Goal: Find specific page/section: Find specific page/section

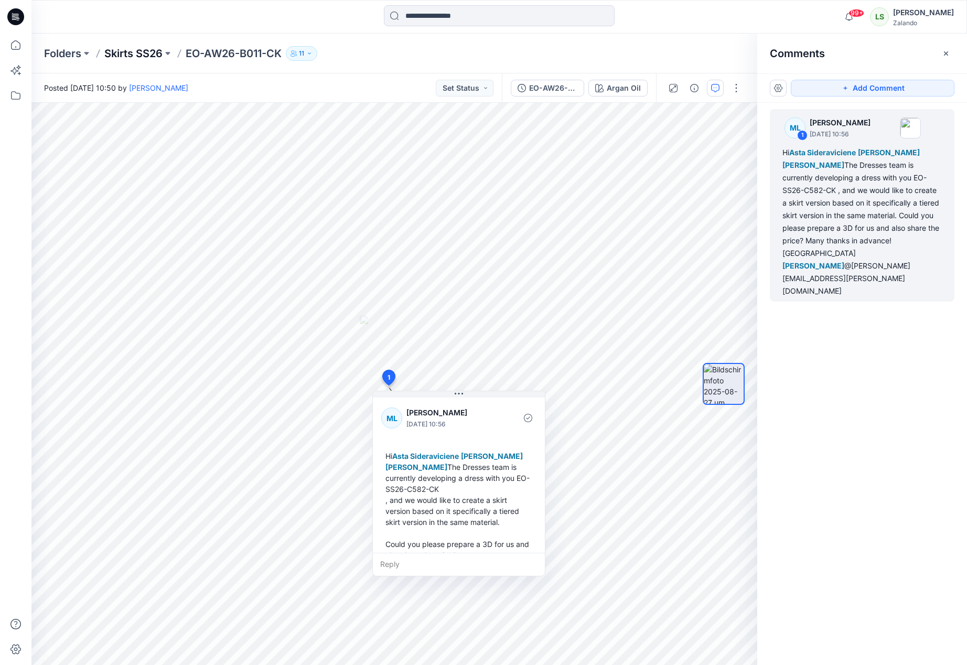
click at [133, 57] on p "Skirts SS26" at bounding box center [133, 53] width 58 height 15
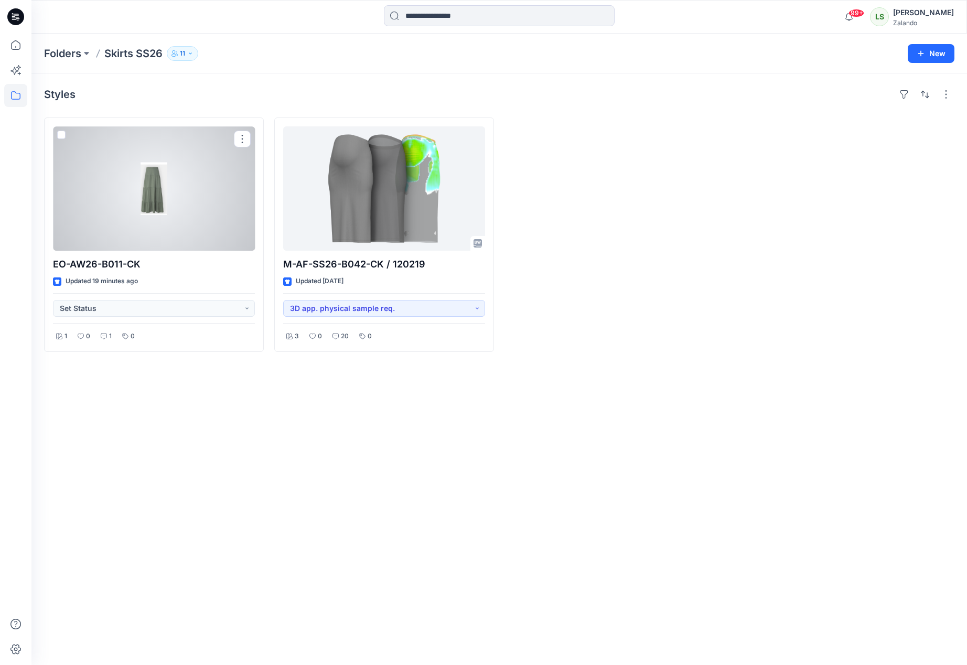
click at [145, 191] on div at bounding box center [154, 188] width 202 height 124
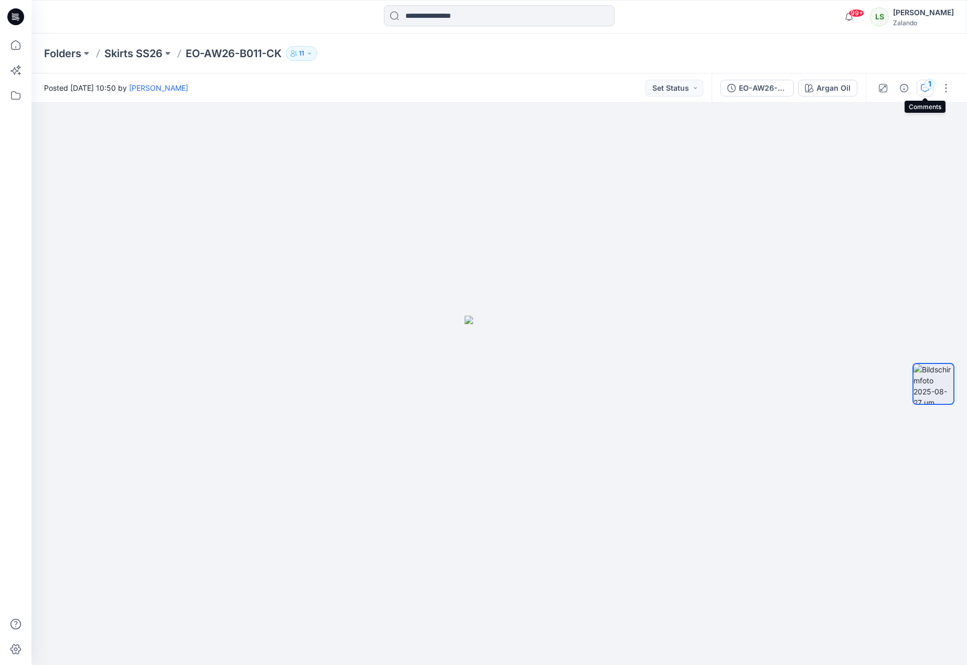
click at [817, 88] on icon "button" at bounding box center [925, 88] width 8 height 8
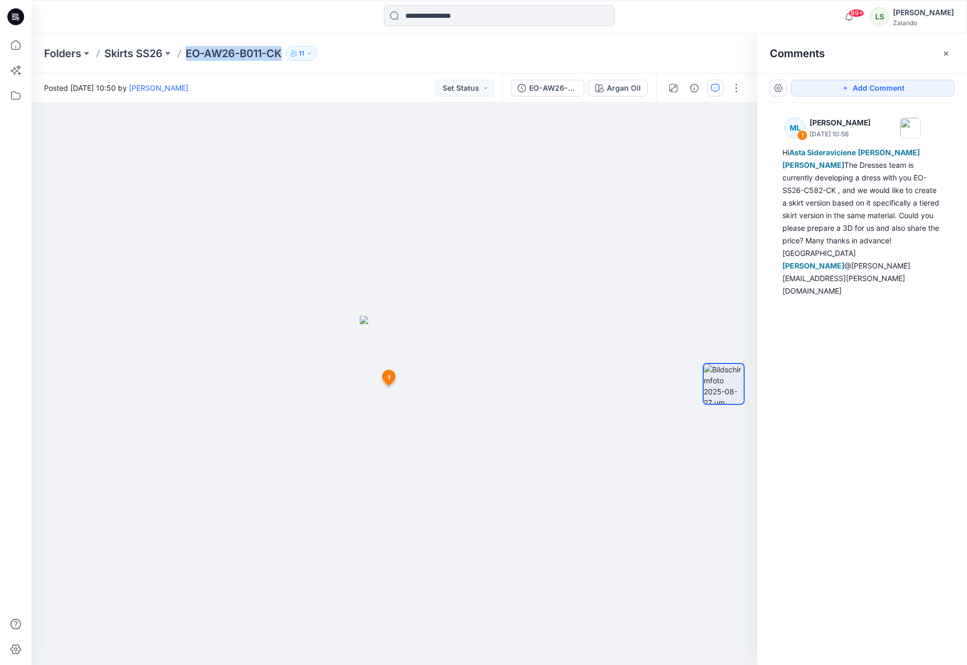
drag, startPoint x: 188, startPoint y: 50, endPoint x: 283, endPoint y: 55, distance: 95.0
click at [282, 55] on p "EO-AW26-B011-CK" at bounding box center [234, 53] width 96 height 15
copy p "EO-AW26-B011-CK"
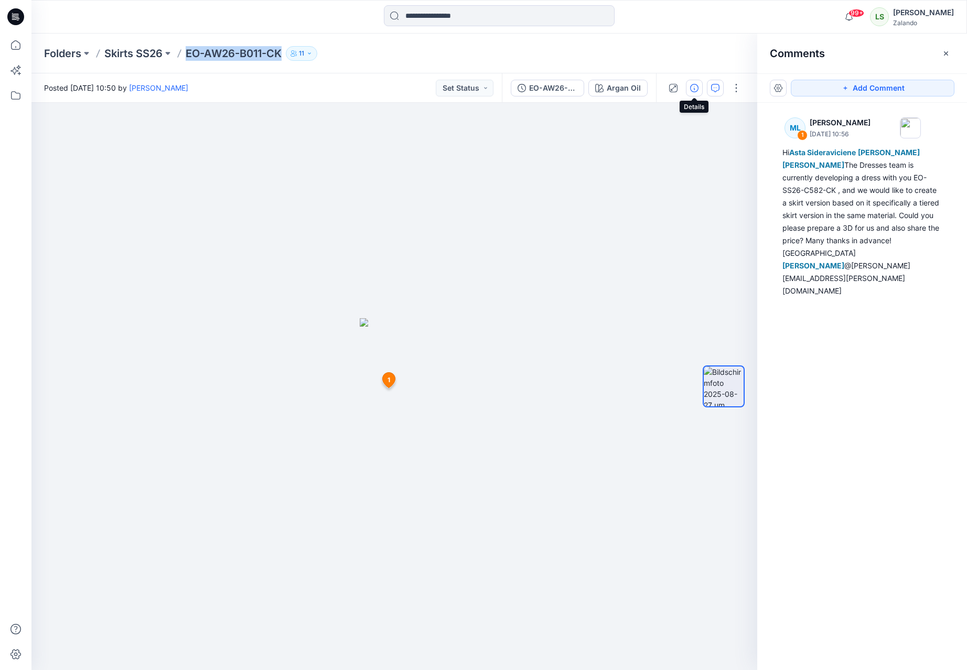
click at [690, 91] on icon "button" at bounding box center [694, 88] width 8 height 8
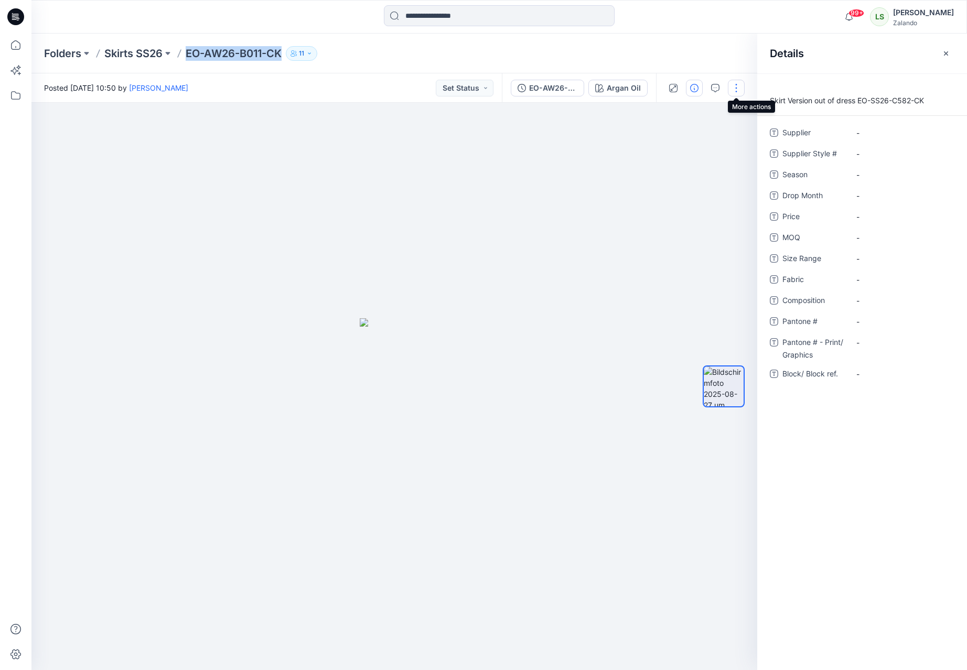
click at [729, 89] on button "button" at bounding box center [736, 88] width 17 height 17
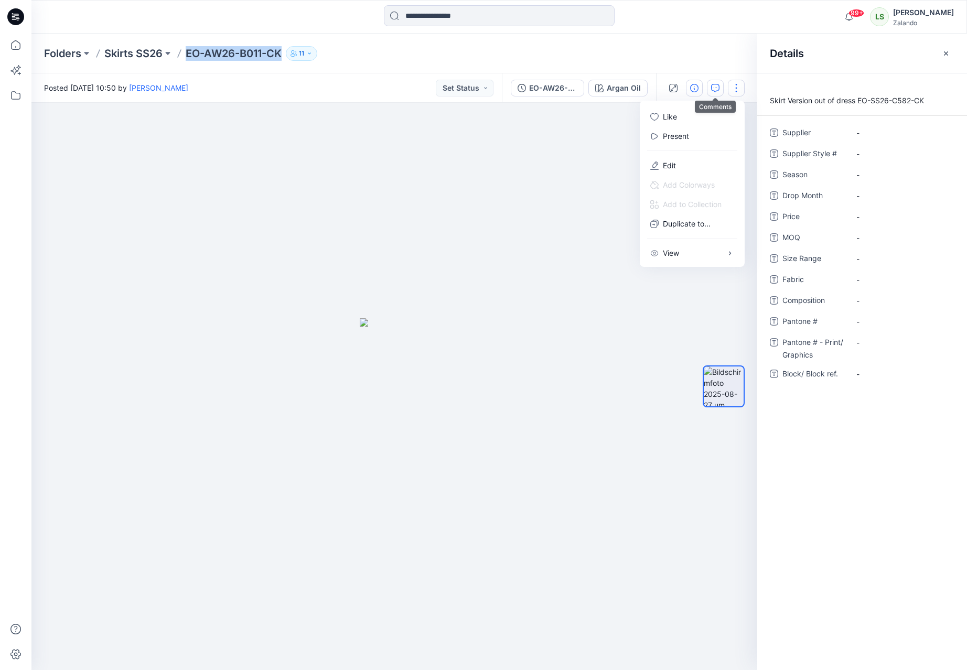
click at [718, 84] on icon "button" at bounding box center [715, 88] width 8 height 8
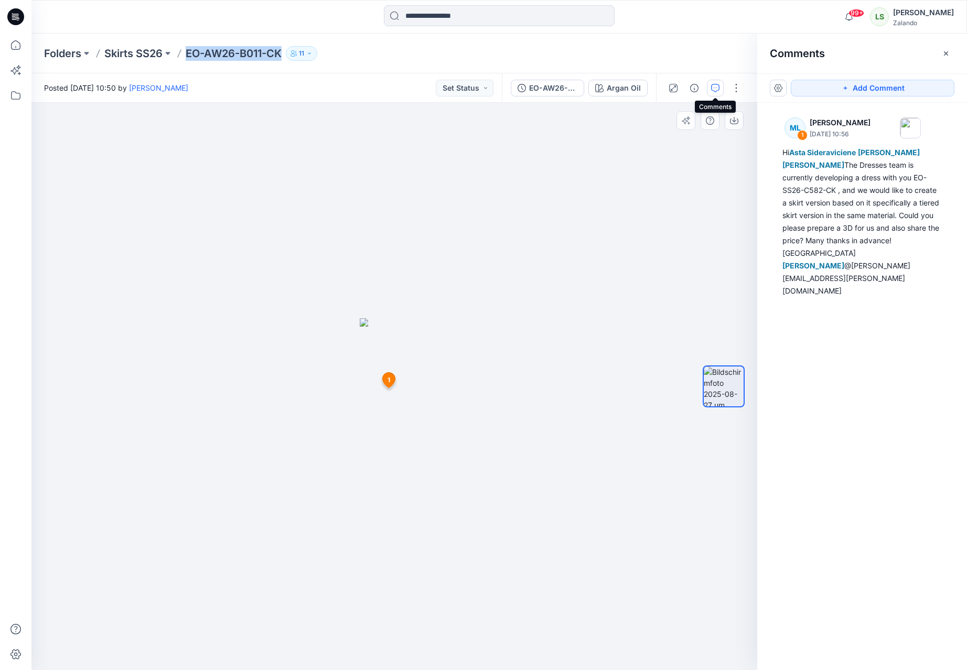
click at [388, 381] on span "1" at bounding box center [389, 380] width 3 height 9
click at [389, 381] on span "1" at bounding box center [389, 380] width 3 height 9
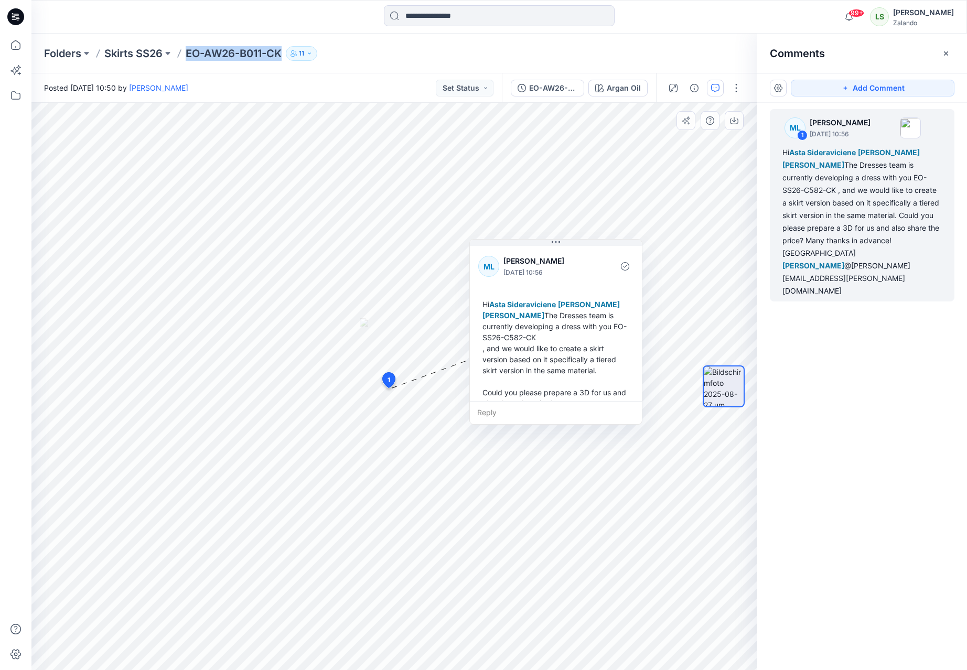
drag, startPoint x: 457, startPoint y: 400, endPoint x: 565, endPoint y: 254, distance: 181.5
click at [565, 246] on button at bounding box center [556, 243] width 172 height 6
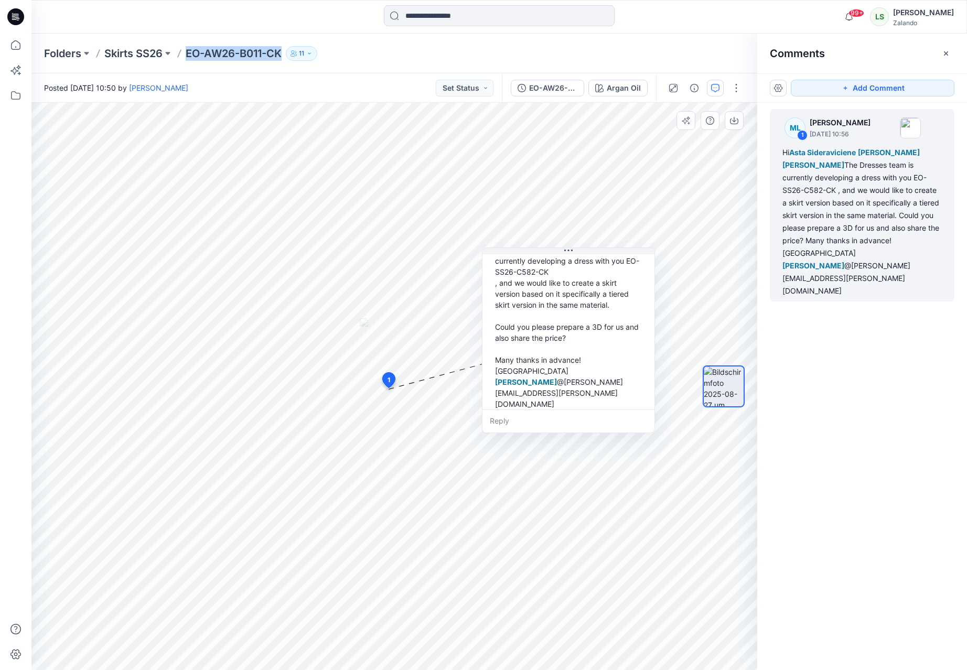
scroll to position [71, 0]
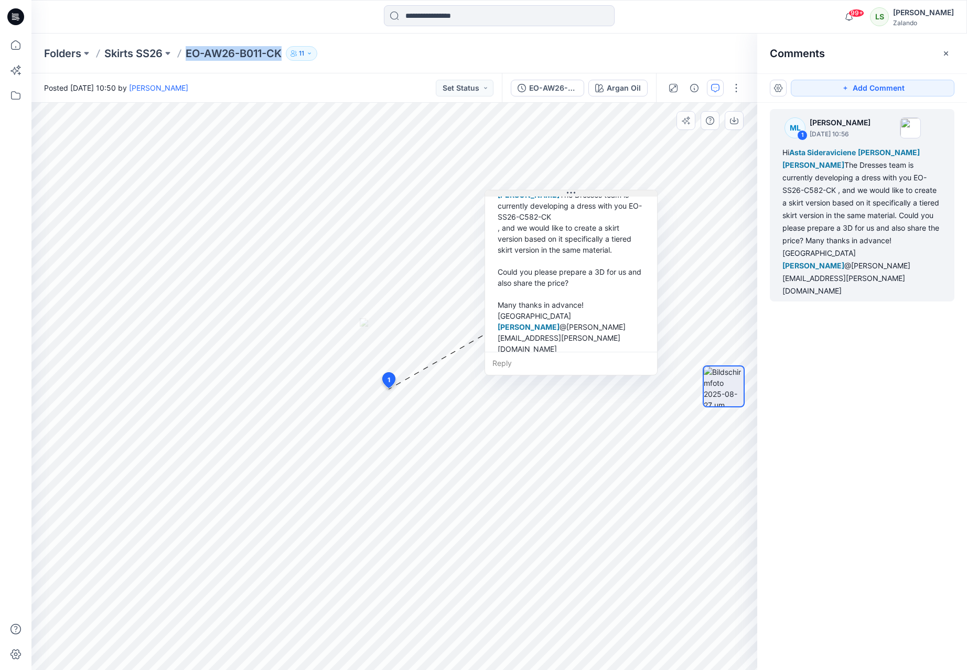
drag, startPoint x: 568, startPoint y: 249, endPoint x: 570, endPoint y: 191, distance: 57.8
click at [570, 191] on icon at bounding box center [571, 193] width 8 height 8
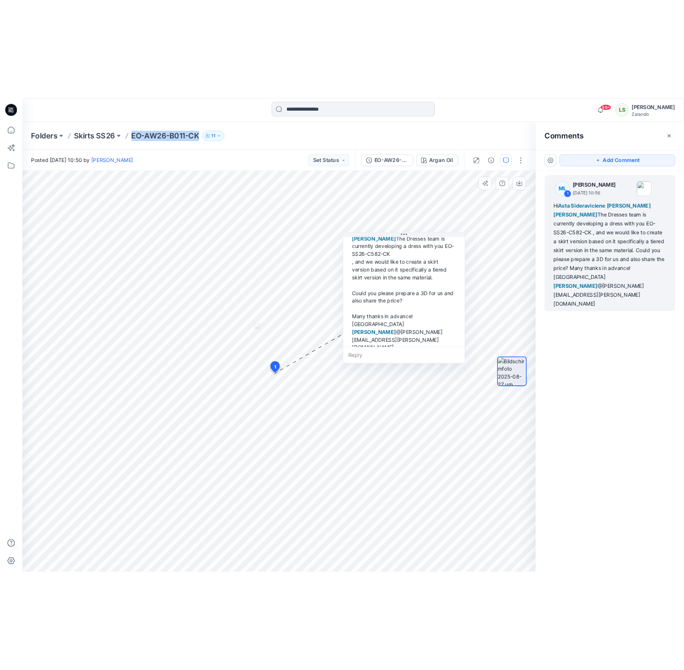
scroll to position [72, 0]
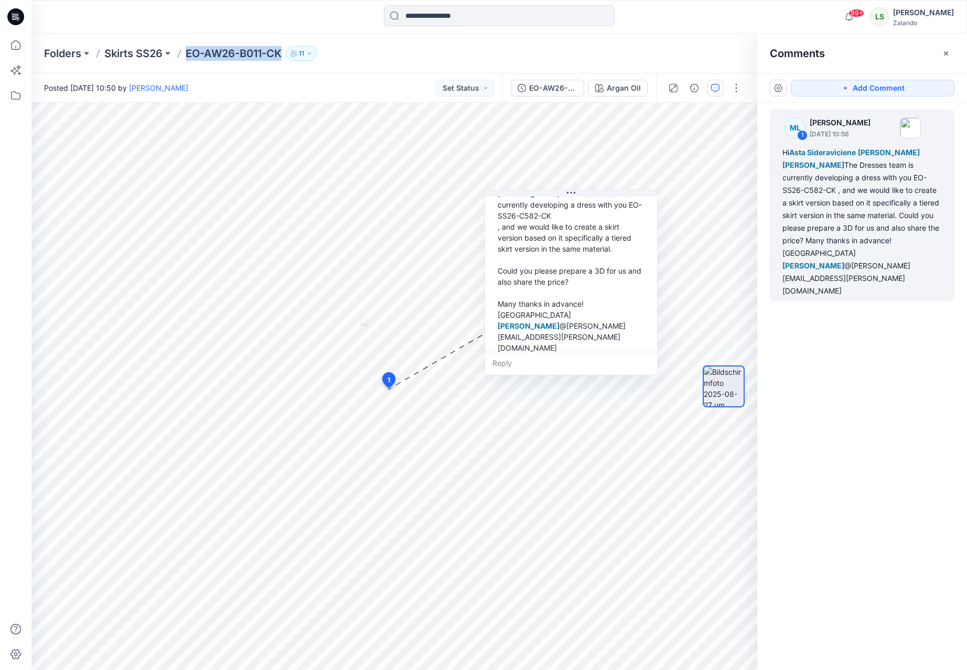
copy p "EO-AW26-B011-CK"
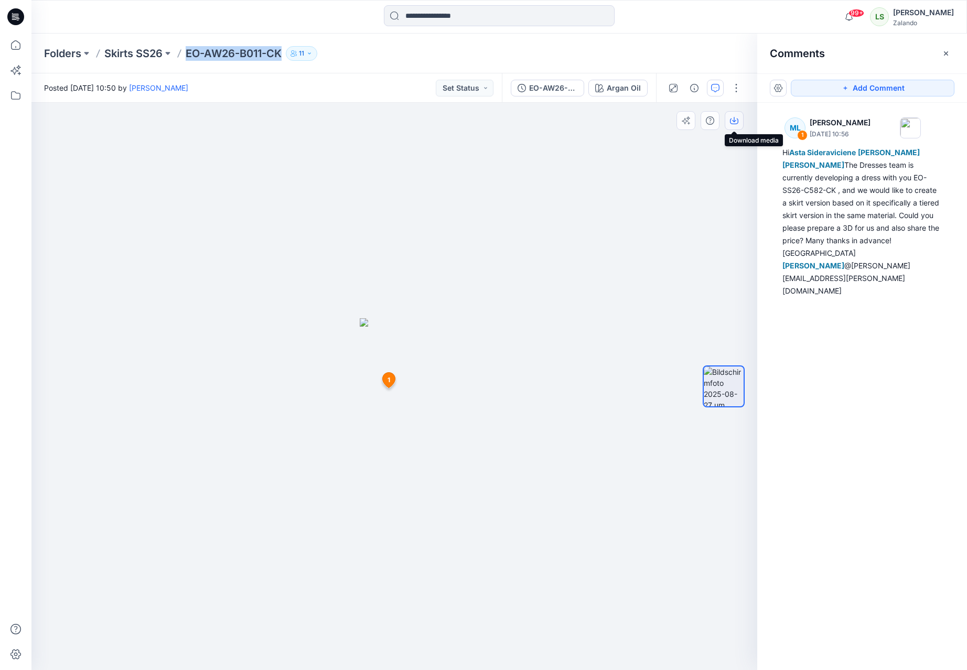
click at [732, 126] on button "button" at bounding box center [734, 120] width 19 height 19
